Goal: Task Accomplishment & Management: Use online tool/utility

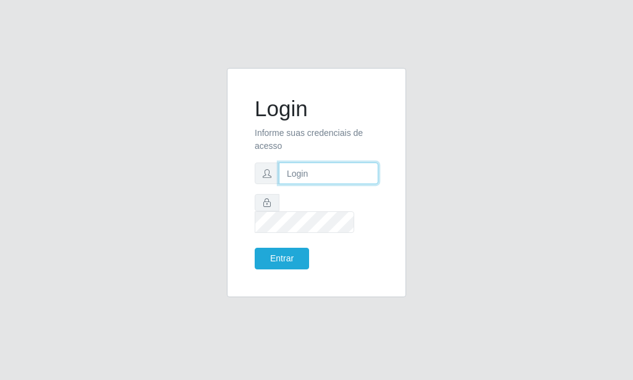
click at [323, 182] on input "text" at bounding box center [329, 174] width 100 height 22
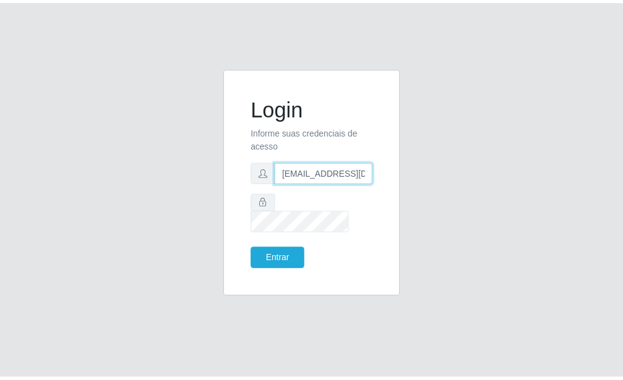
scroll to position [0, 1]
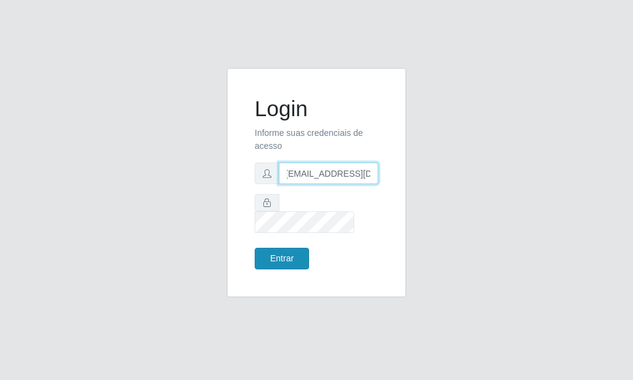
type input "[EMAIL_ADDRESS][DOMAIN_NAME]"
click at [284, 248] on button "Entrar" at bounding box center [282, 259] width 54 height 22
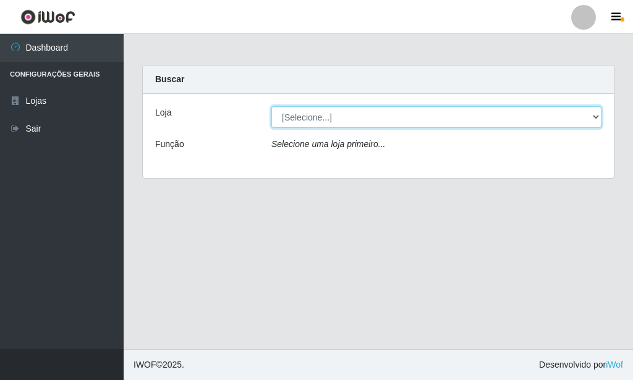
click at [271, 106] on select "[Selecione...] Rede Potiguar 6 - Extremoz" at bounding box center [436, 117] width 330 height 22
select select "80"
click option "Rede Potiguar 6 - Extremoz" at bounding box center [0, 0] width 0 height 0
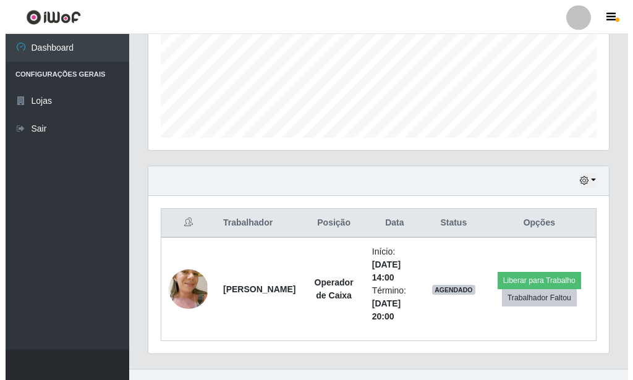
scroll to position [324, 0]
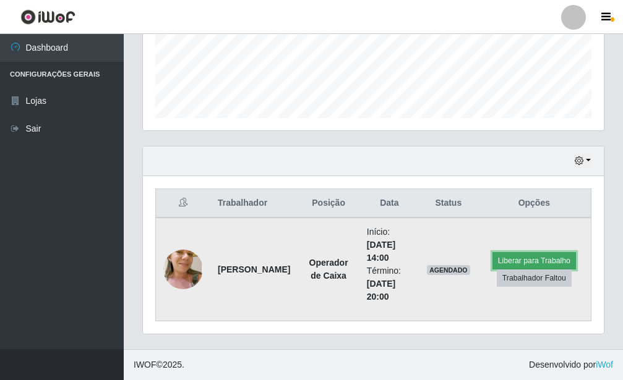
click at [531, 259] on button "Liberar para Trabalho" at bounding box center [533, 260] width 83 height 17
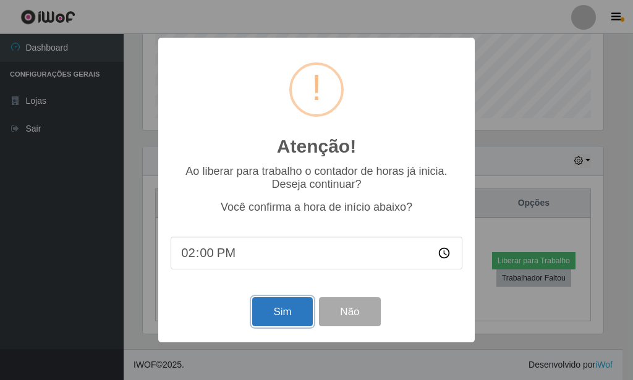
click at [287, 317] on button "Sim" at bounding box center [282, 311] width 60 height 29
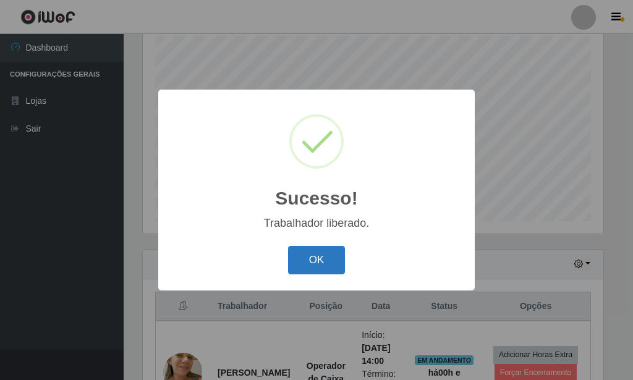
click at [320, 262] on button "OK" at bounding box center [317, 260] width 58 height 29
